Goal: Task Accomplishment & Management: Use online tool/utility

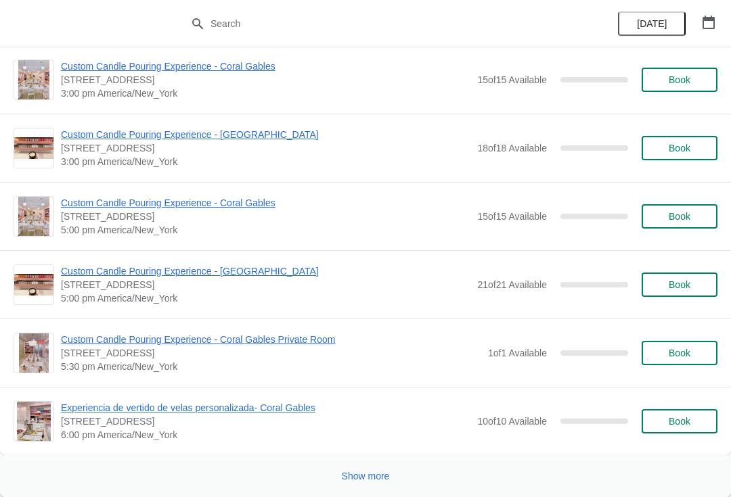
click at [336, 482] on button "Show more" at bounding box center [365, 476] width 59 height 24
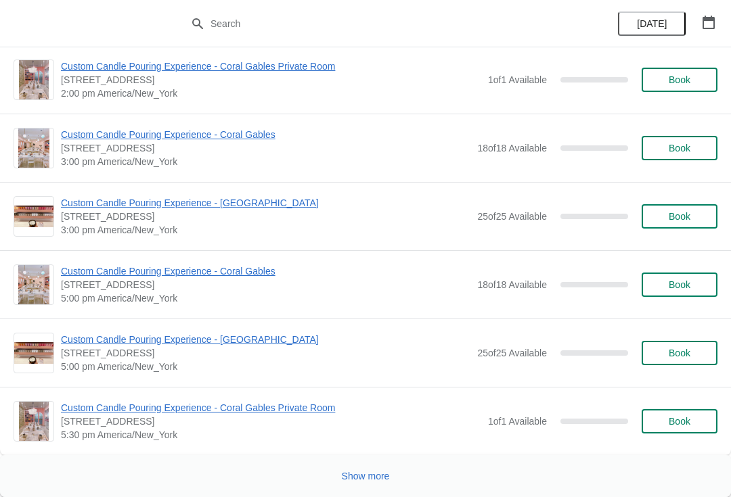
scroll to position [13371, 0]
click at [347, 485] on button "Show more" at bounding box center [365, 476] width 59 height 24
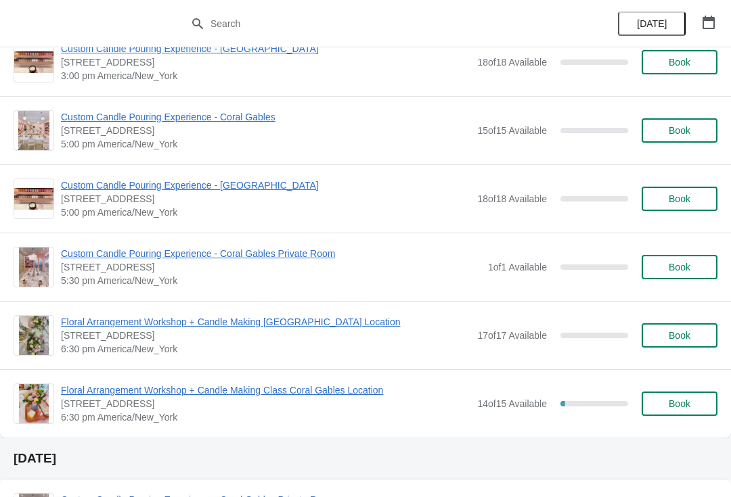
scroll to position [16371, 0]
click at [84, 390] on span "Floral Arrangement Workshop + Candle Making Class Coral Gables Location" at bounding box center [265, 390] width 409 height 14
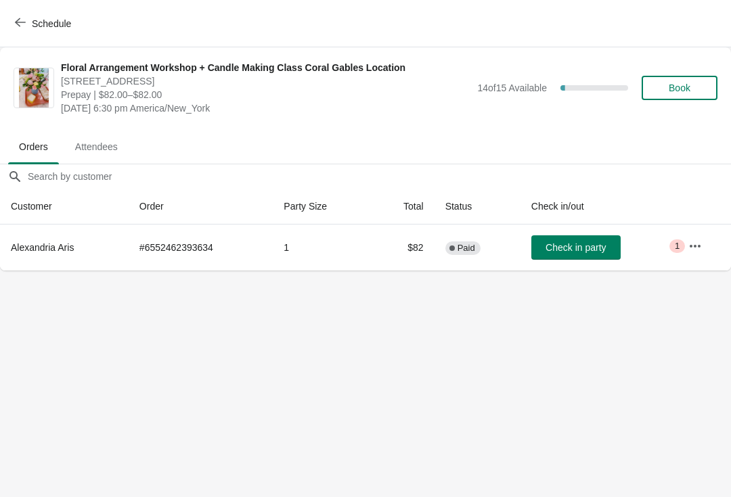
click at [694, 244] on icon "button" at bounding box center [695, 247] width 14 height 14
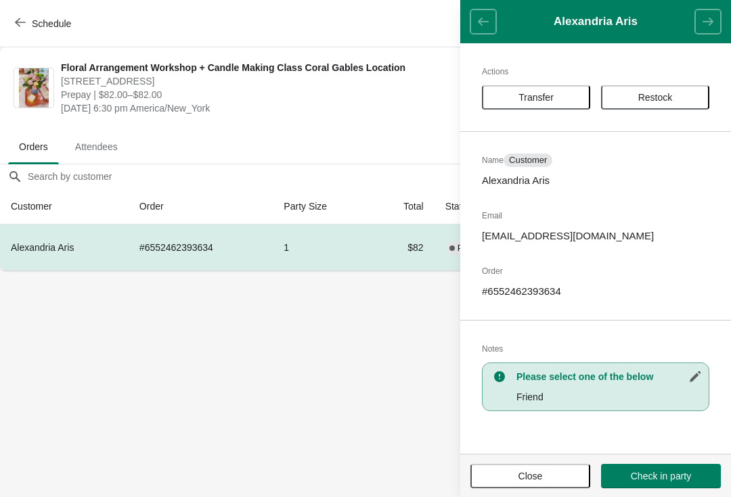
click at [365, 351] on body "Schedule Floral Arrangement Workshop + Candle Making Class Coral Gables Locatio…" at bounding box center [365, 248] width 731 height 497
click at [505, 475] on span "Close" at bounding box center [529, 476] width 95 height 11
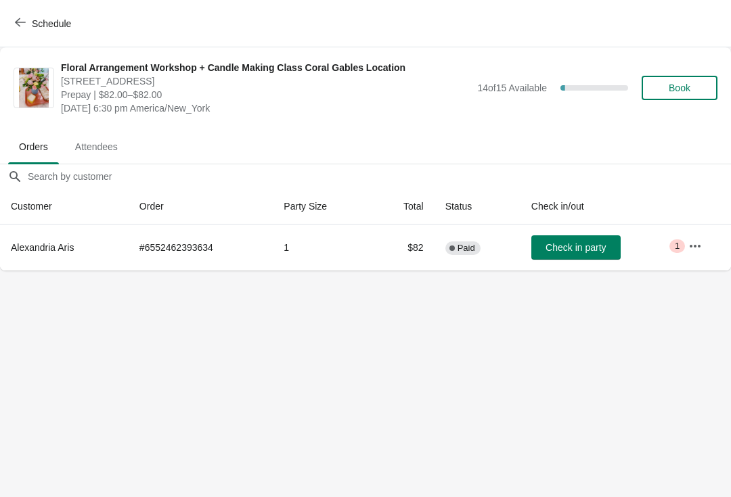
click at [696, 243] on icon "button" at bounding box center [695, 247] width 14 height 14
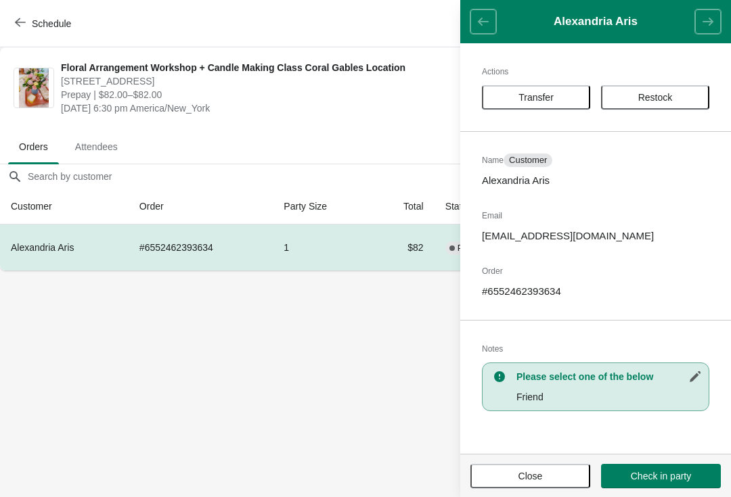
click at [516, 184] on p "Alexandria Aris" at bounding box center [595, 181] width 227 height 14
click at [495, 486] on button "Close" at bounding box center [530, 476] width 120 height 24
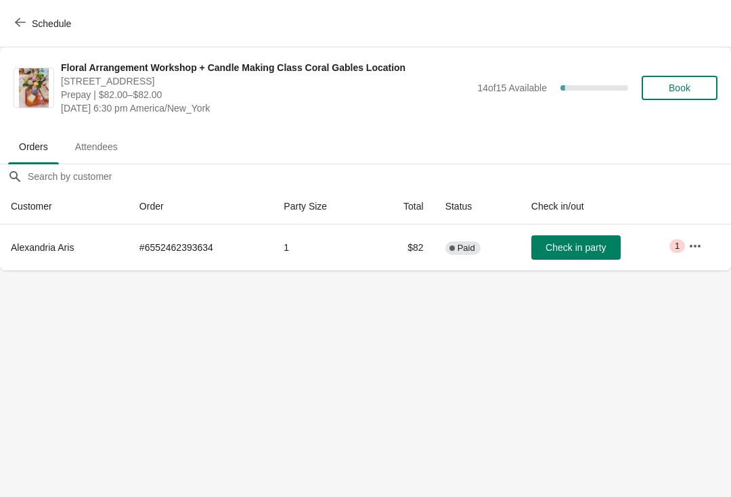
click at [43, 247] on span "Alexandria Aris" at bounding box center [42, 247] width 63 height 11
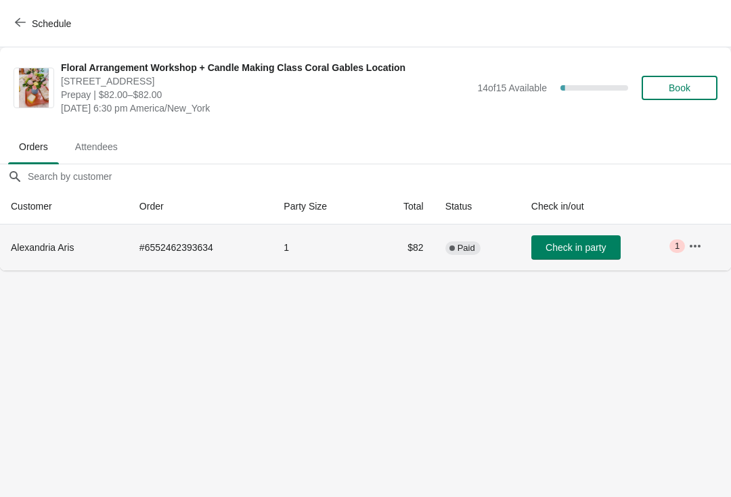
click at [35, 243] on span "Alexandria Aris" at bounding box center [42, 247] width 63 height 11
click at [40, 245] on span "Alexandria Aris" at bounding box center [42, 247] width 63 height 11
click at [707, 249] on button "button" at bounding box center [695, 246] width 24 height 24
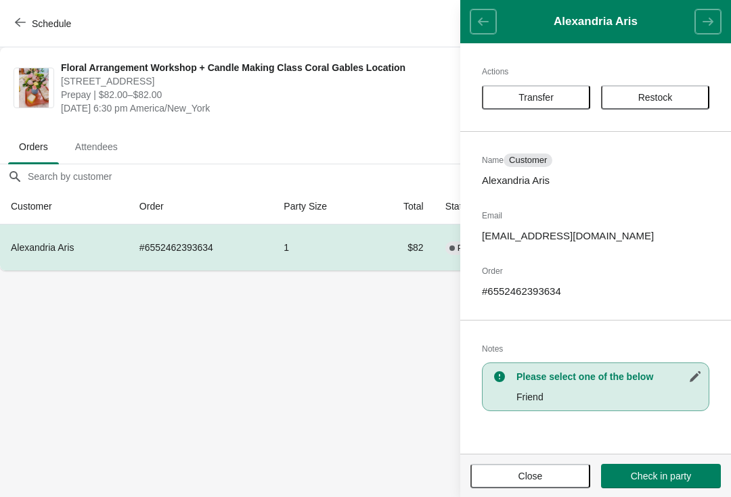
click at [201, 300] on body "Schedule Floral Arrangement Workshop + Candle Making Class Coral Gables Locatio…" at bounding box center [365, 248] width 731 height 497
click at [43, 244] on span "Alexandria Aris" at bounding box center [42, 247] width 63 height 11
click at [101, 348] on body "Schedule Floral Arrangement Workshop + Candle Making Class Coral Gables Locatio…" at bounding box center [365, 248] width 731 height 497
click at [493, 484] on button "Close" at bounding box center [530, 476] width 120 height 24
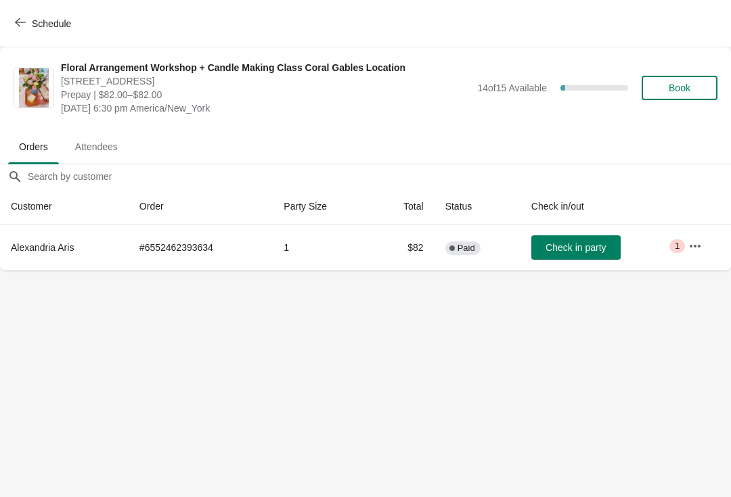
click at [706, 244] on button "button" at bounding box center [695, 246] width 24 height 24
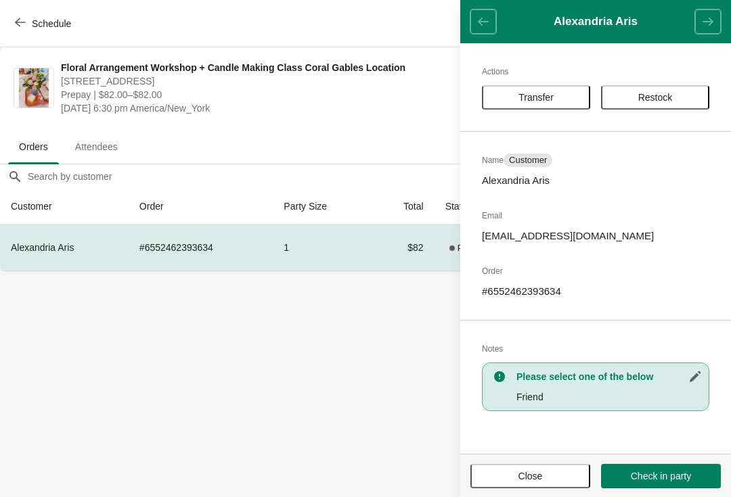
click at [516, 476] on span "Close" at bounding box center [529, 476] width 95 height 11
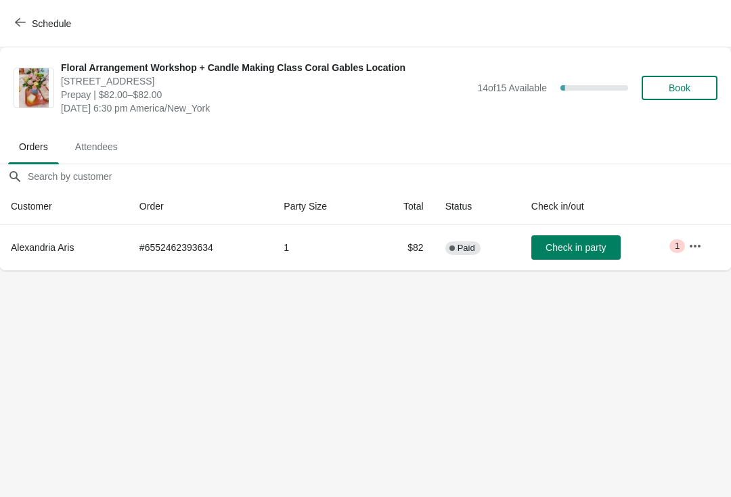
click at [47, 264] on th "Alexandria Aris" at bounding box center [64, 248] width 129 height 46
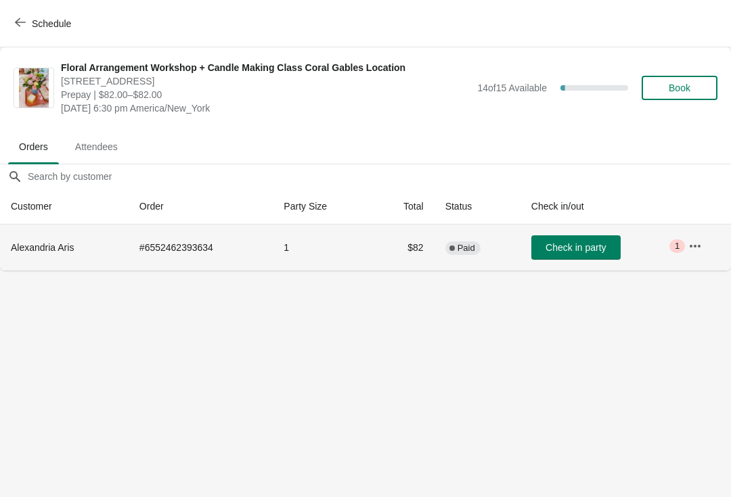
click at [702, 249] on icon "button" at bounding box center [695, 247] width 14 height 14
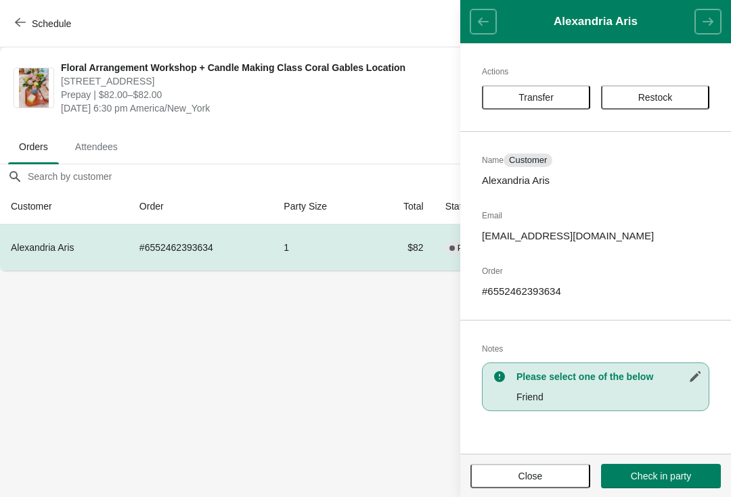
click at [696, 388] on button "button" at bounding box center [695, 377] width 24 height 24
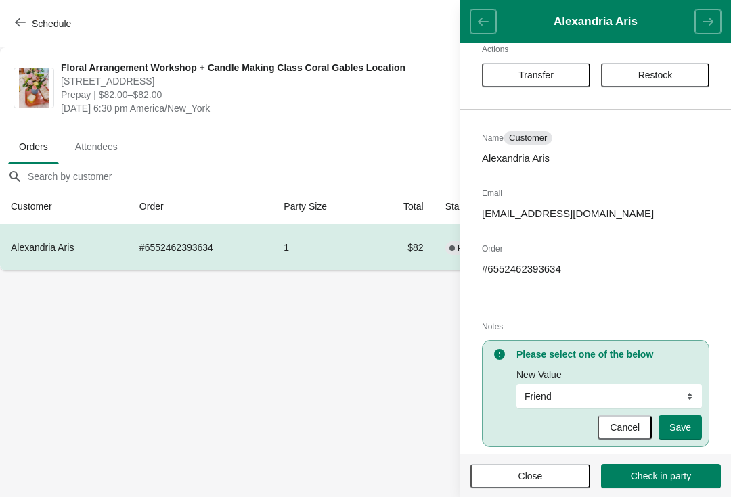
scroll to position [28, 0]
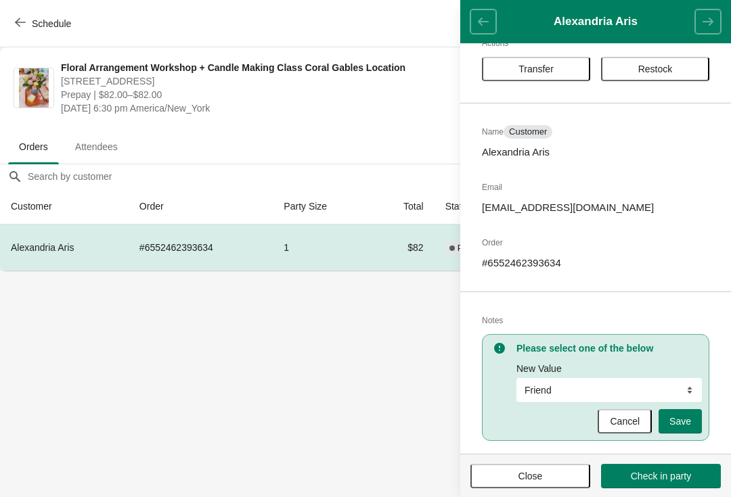
click at [616, 424] on span "Cancel" at bounding box center [625, 421] width 30 height 11
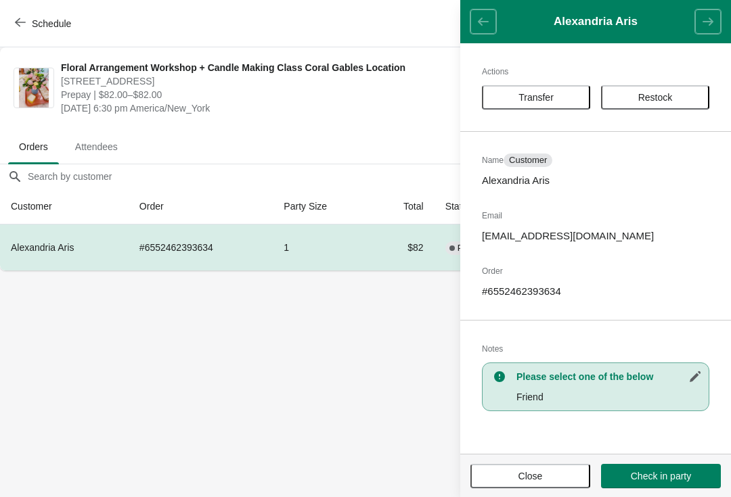
click at [501, 475] on span "Close" at bounding box center [529, 476] width 95 height 11
